Goal: Find specific page/section: Find specific page/section

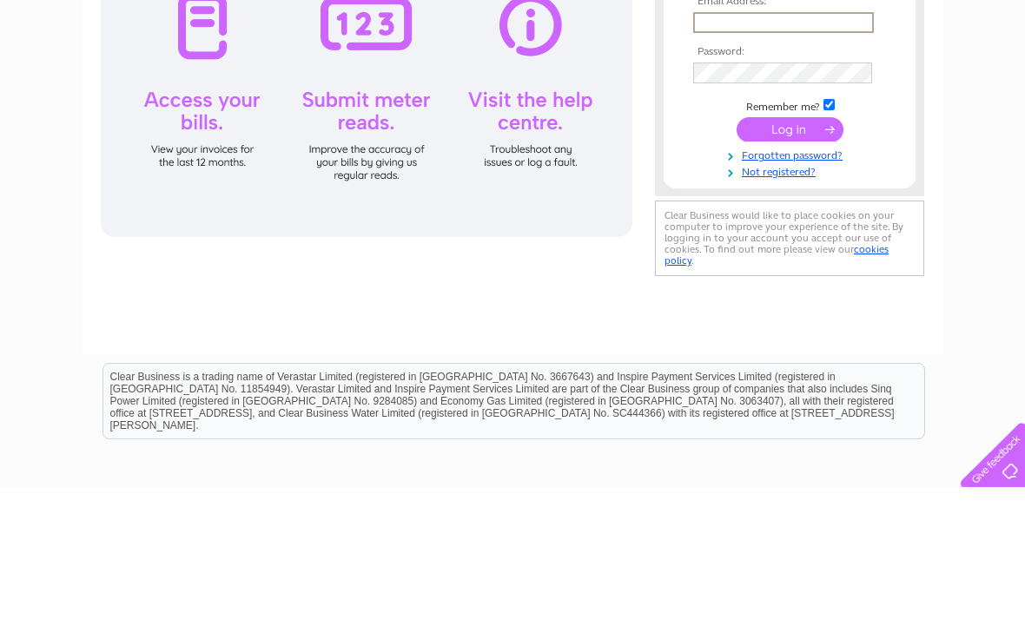
type input "Martincheesman@icloud.com"
click at [790, 261] on input "submit" at bounding box center [790, 260] width 107 height 24
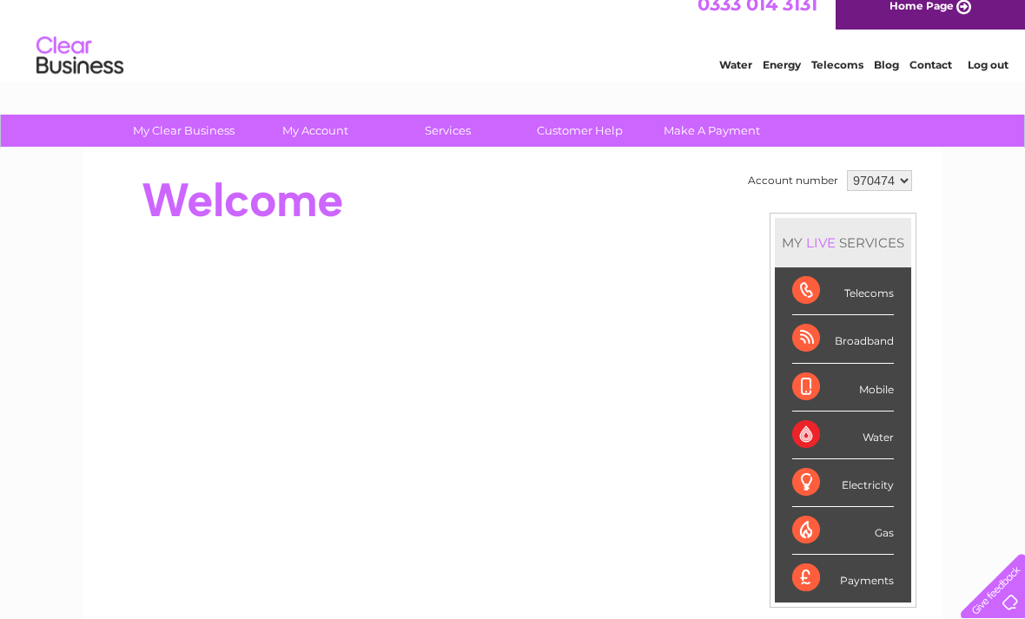
scroll to position [32, 0]
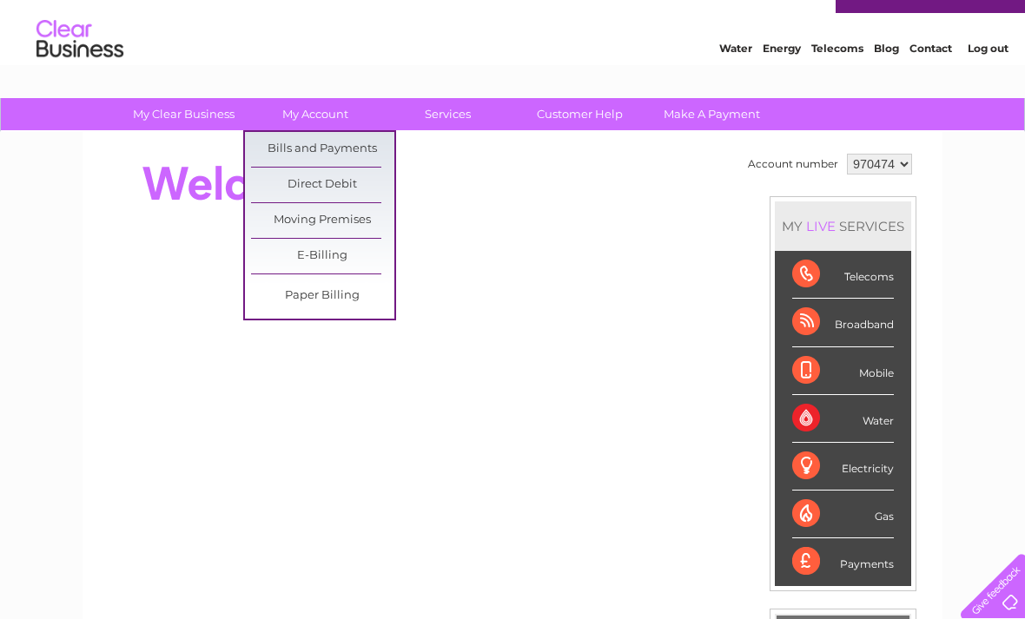
click at [345, 152] on link "Bills and Payments" at bounding box center [322, 149] width 143 height 35
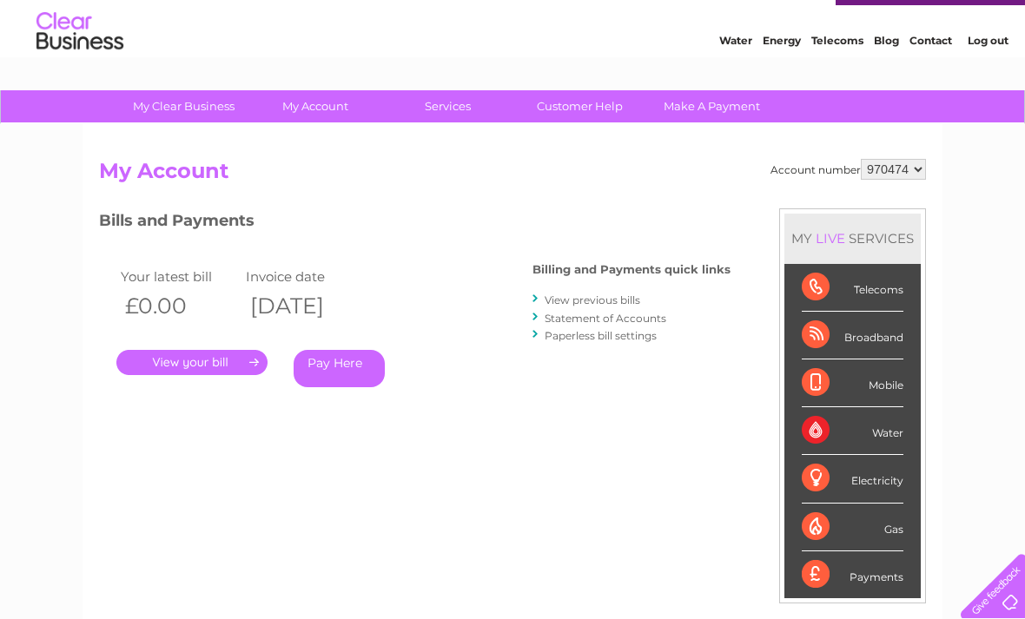
scroll to position [44, 0]
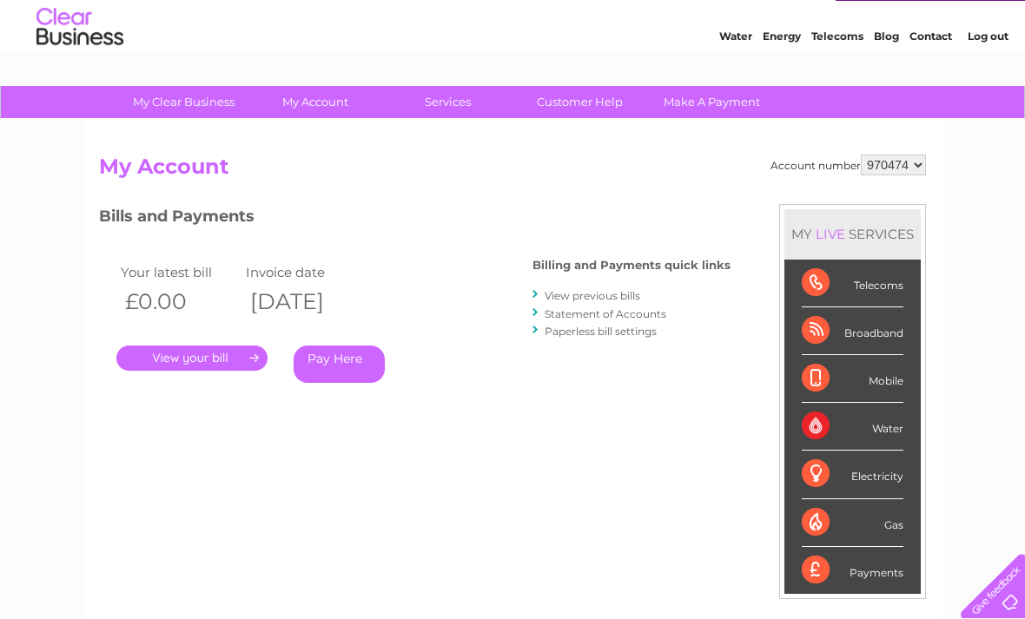
click at [224, 365] on link "." at bounding box center [191, 358] width 151 height 25
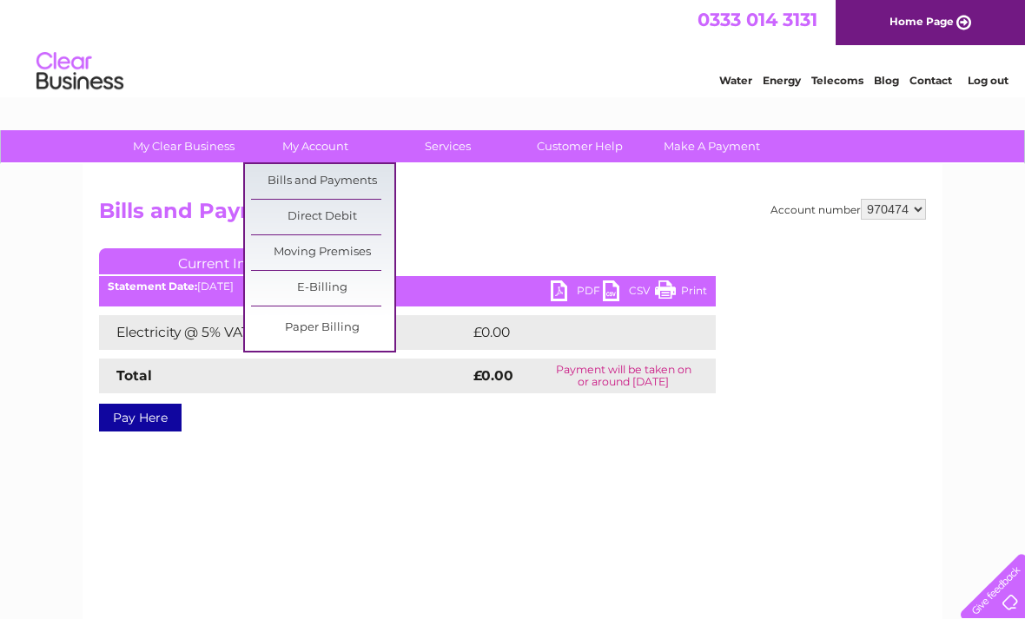
click at [341, 188] on link "Bills and Payments" at bounding box center [322, 181] width 143 height 35
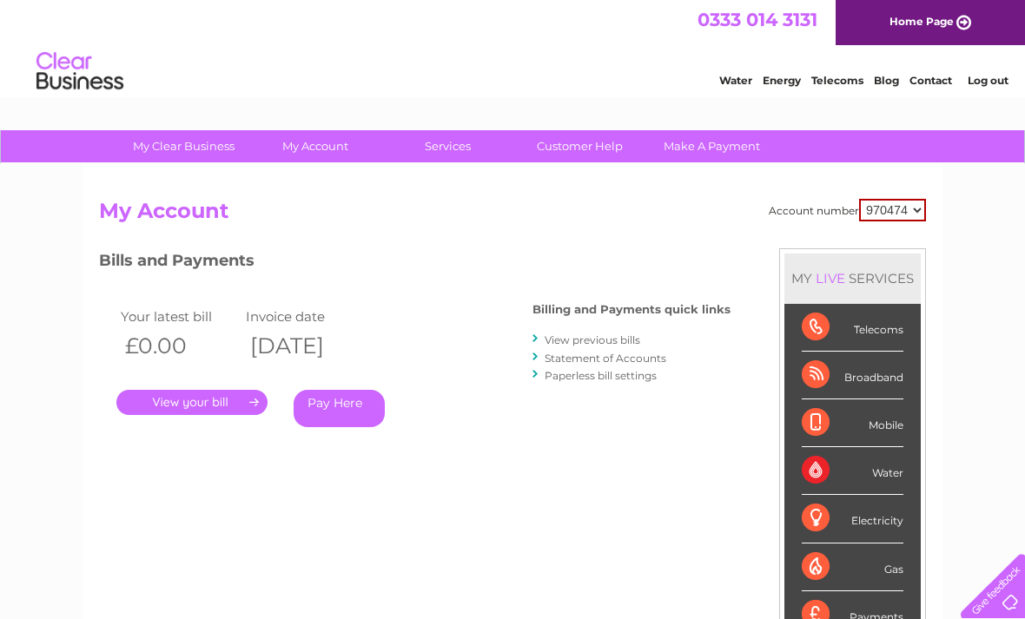
click at [605, 335] on link "View previous bills" at bounding box center [593, 340] width 96 height 13
